Goal: Task Accomplishment & Management: Manage account settings

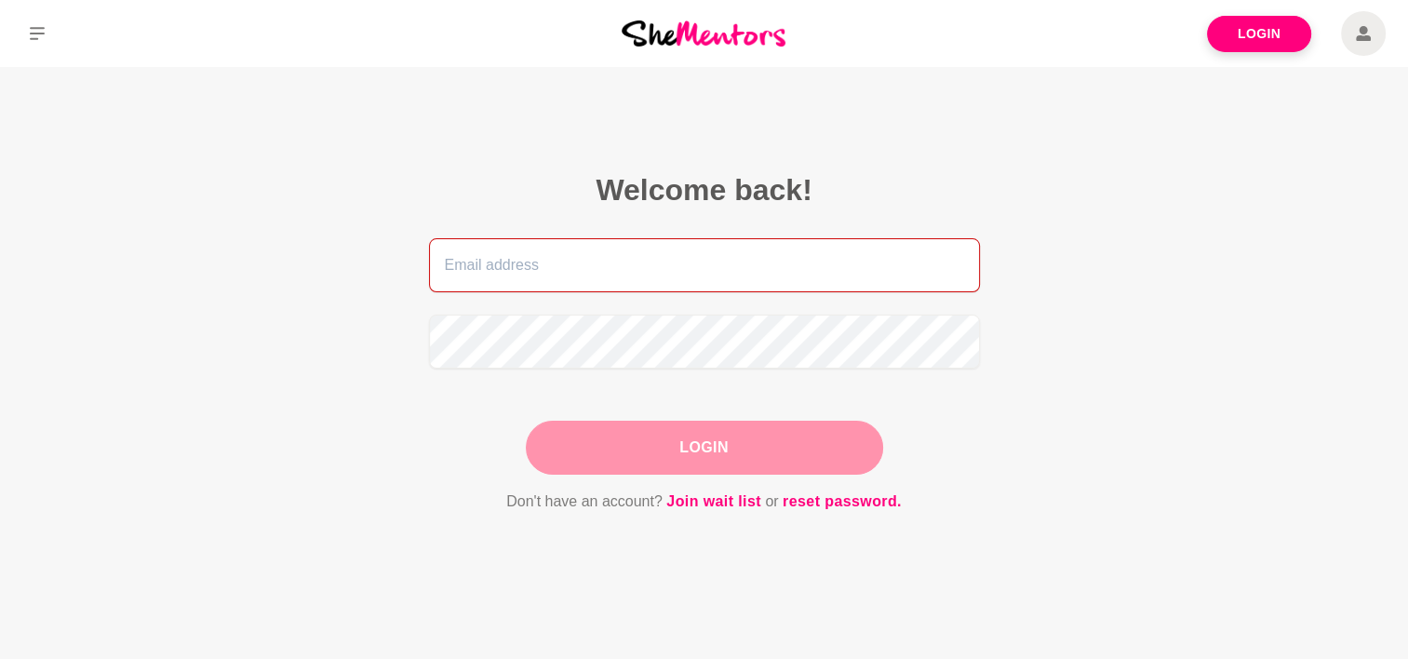
type input "alex@integrativelifetherapy.com.au"
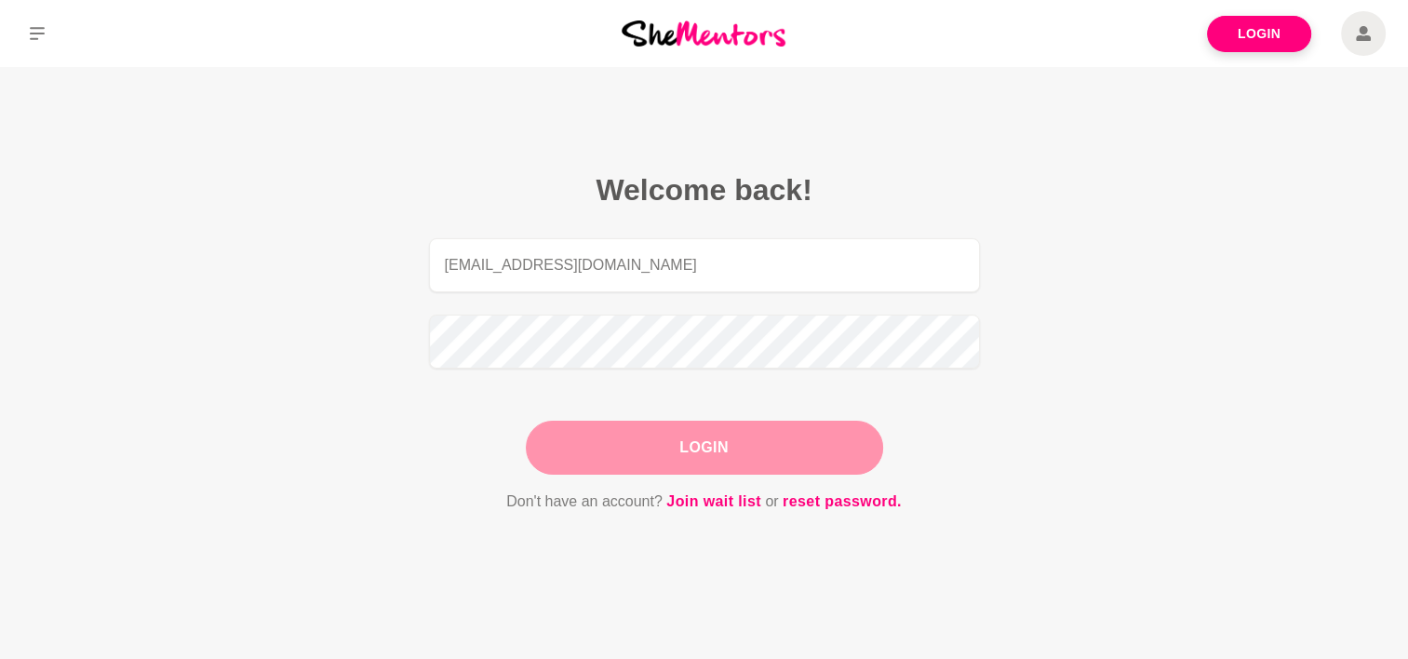
click at [713, 442] on div "Login" at bounding box center [704, 447] width 357 height 54
click at [765, 439] on button "Login" at bounding box center [704, 447] width 357 height 54
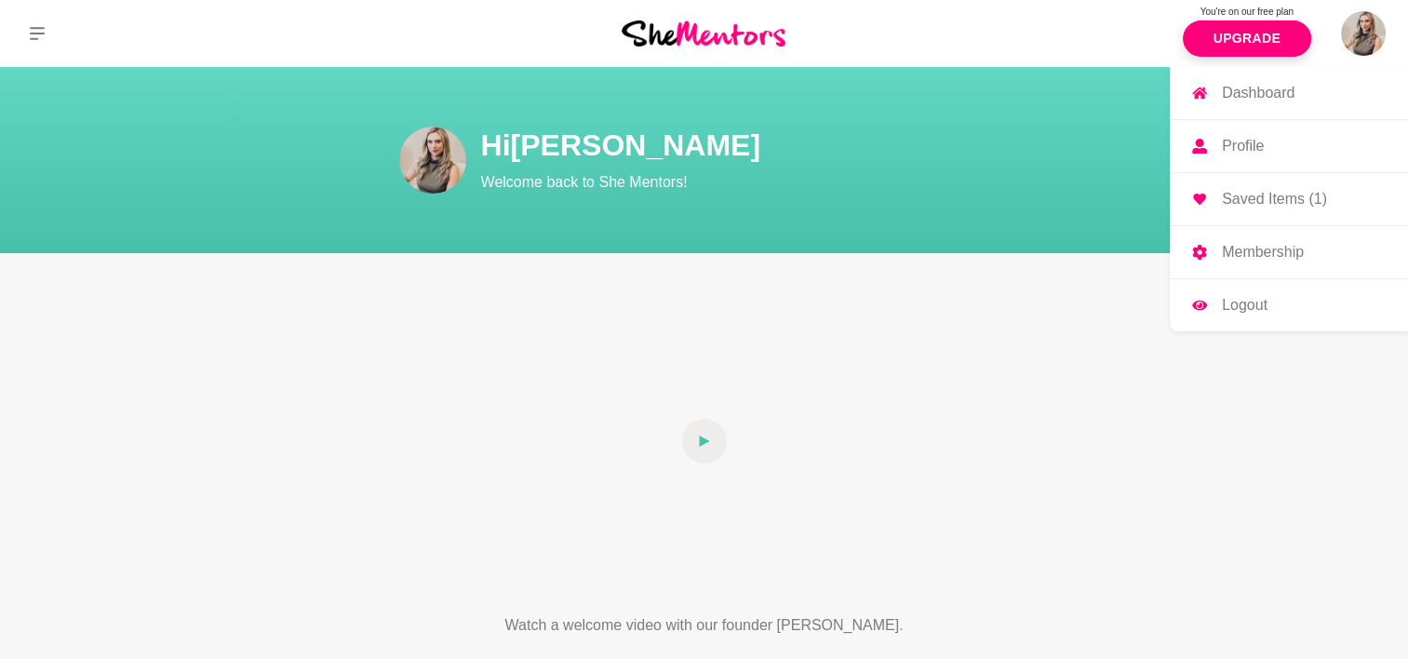
click at [1231, 149] on p "Profile" at bounding box center [1242, 146] width 42 height 15
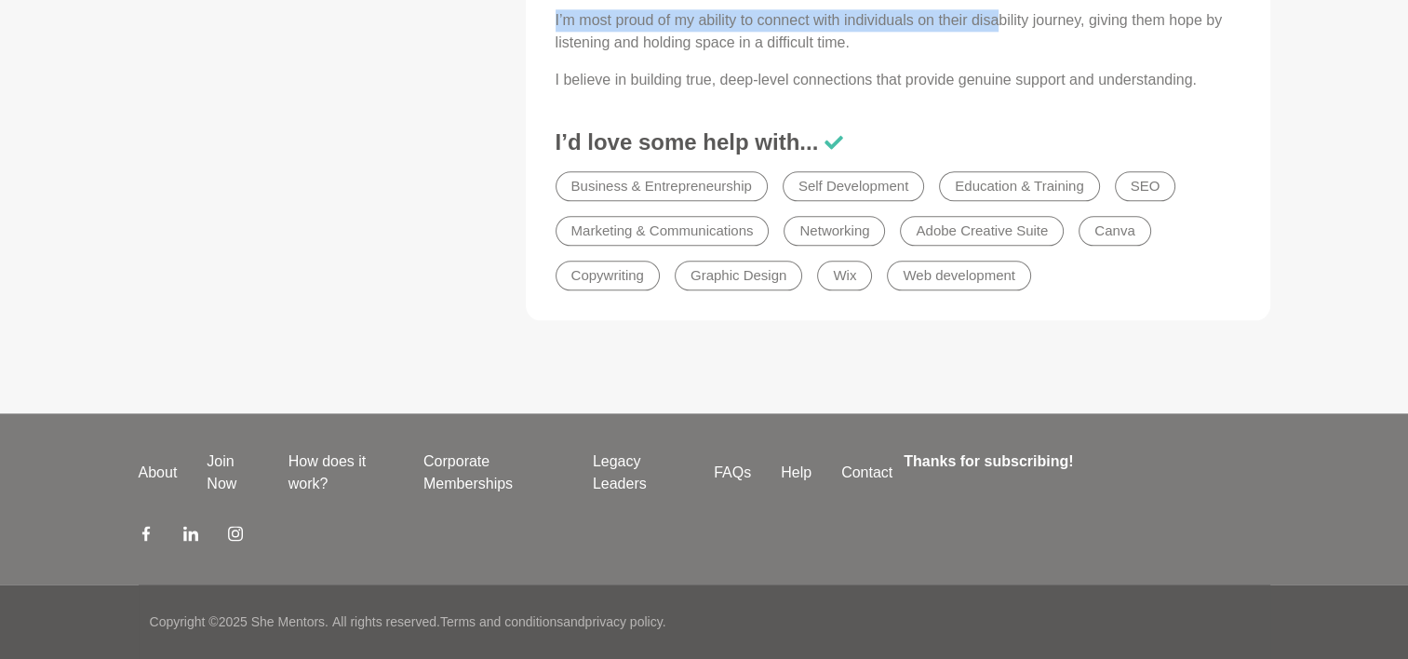
scroll to position [2266, 0]
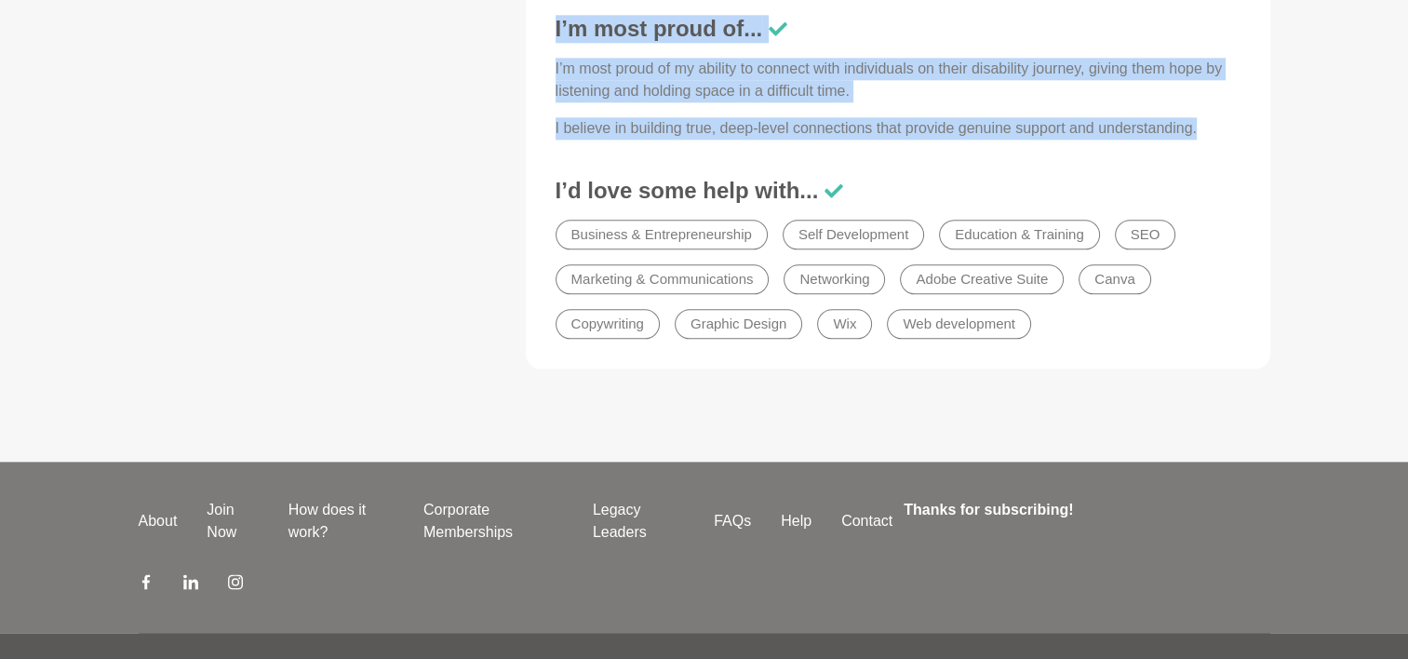
drag, startPoint x: 549, startPoint y: 98, endPoint x: 1198, endPoint y: 134, distance: 650.3
copy div "Hi, I’m Alex, and I’m so glad to be here! Five years ago, I hit rock bottom, fa…"
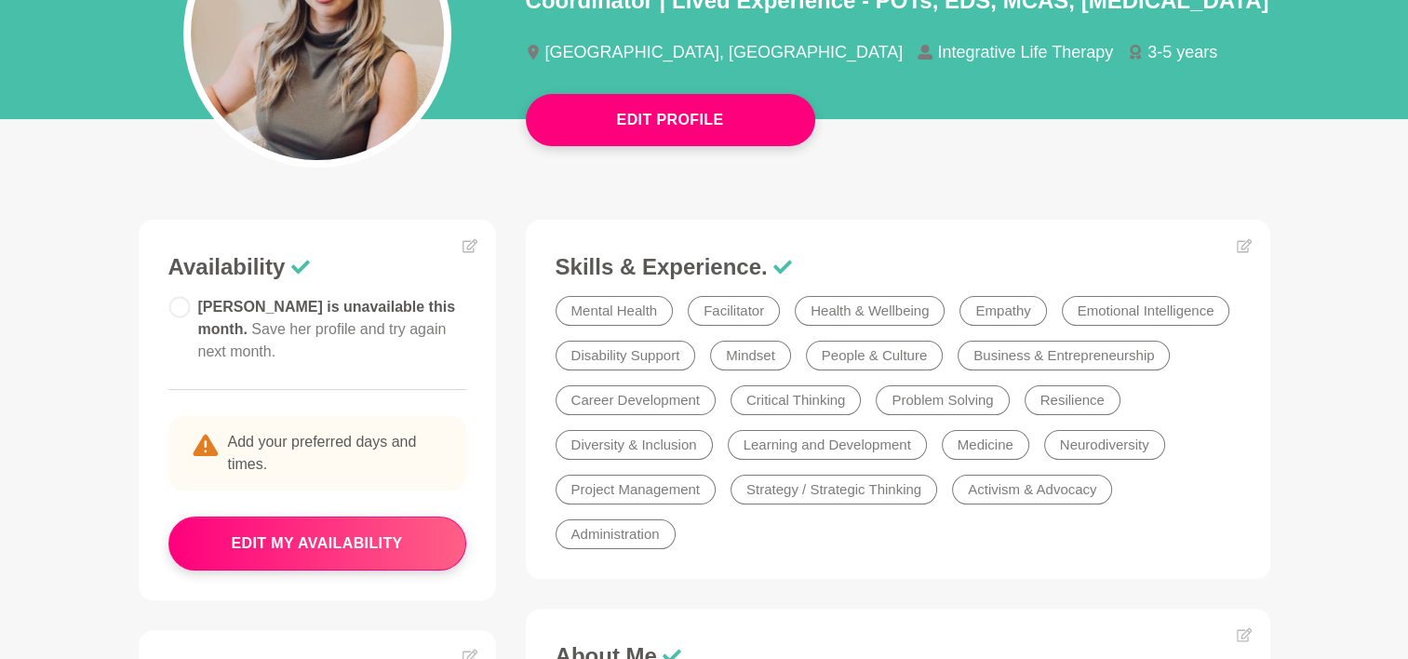
scroll to position [182, 0]
